Goal: Task Accomplishment & Management: Manage account settings

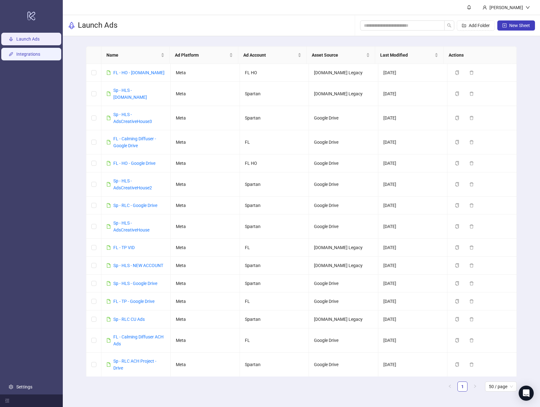
click at [40, 53] on link "Integrations" at bounding box center [28, 54] width 24 height 5
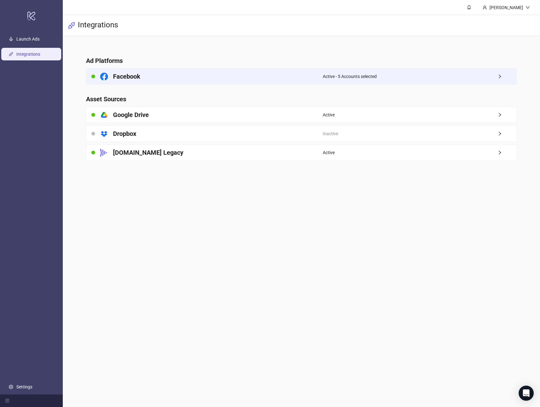
click at [375, 81] on div "Active - 5 Accounts selected" at bounding box center [420, 76] width 194 height 16
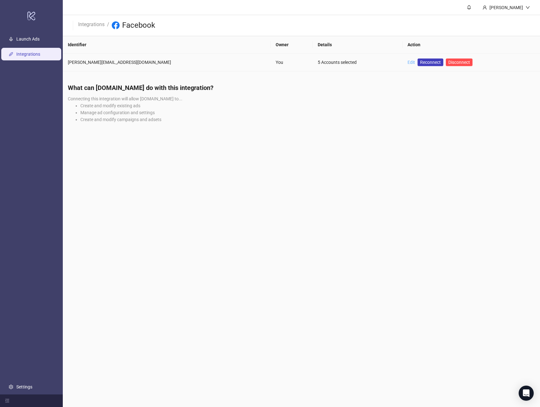
click at [408, 63] on link "Edit" at bounding box center [412, 62] width 8 height 5
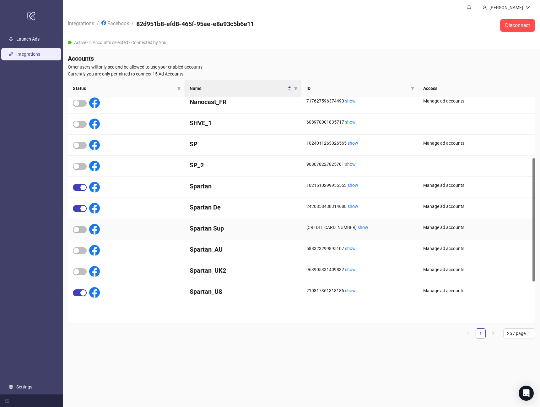
scroll to position [195, 0]
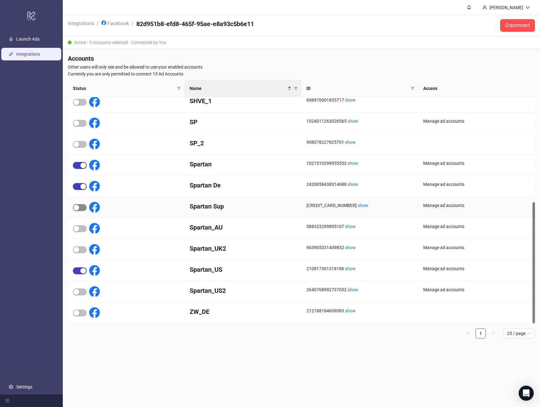
click at [75, 206] on div "button" at bounding box center [77, 208] width 6 height 6
click at [520, 19] on icon "close" at bounding box center [522, 17] width 4 height 4
click at [78, 184] on span "button" at bounding box center [80, 186] width 14 height 7
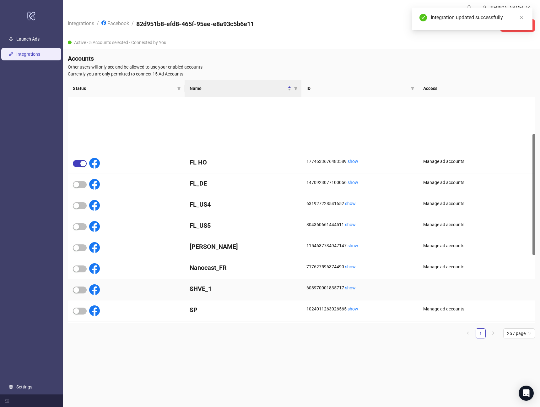
scroll to position [0, 0]
